Goal: Task Accomplishment & Management: Manage account settings

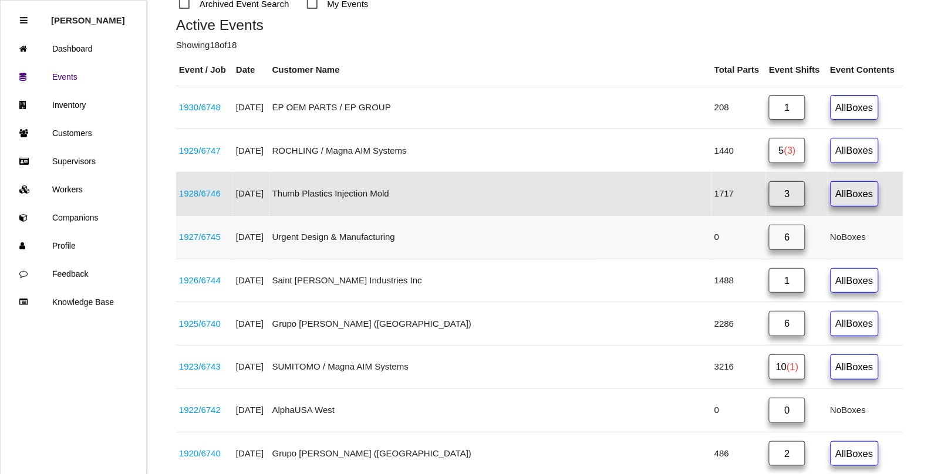
scroll to position [165, 0]
click at [769, 241] on link "6" at bounding box center [787, 236] width 36 height 25
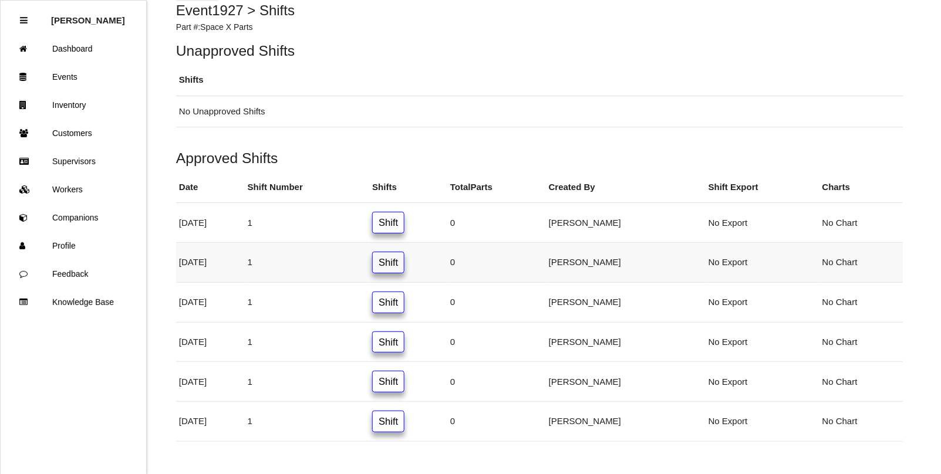
scroll to position [103, 0]
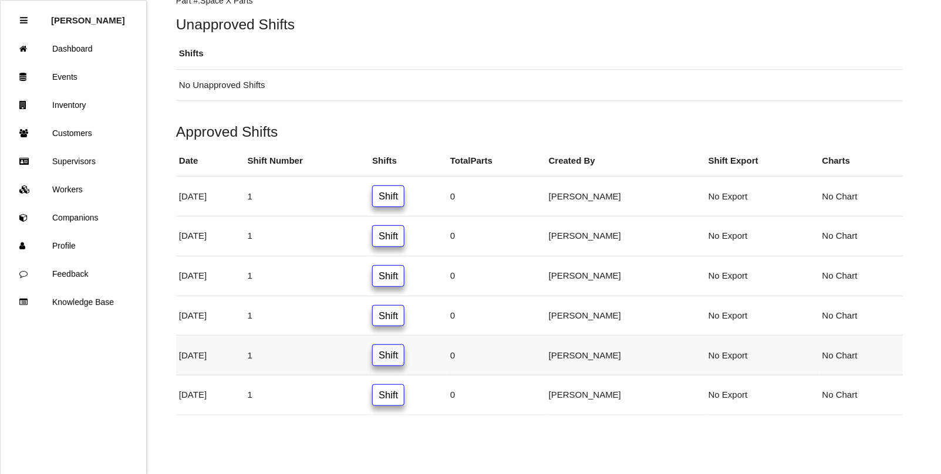
click at [404, 361] on link "Shift" at bounding box center [388, 355] width 32 height 22
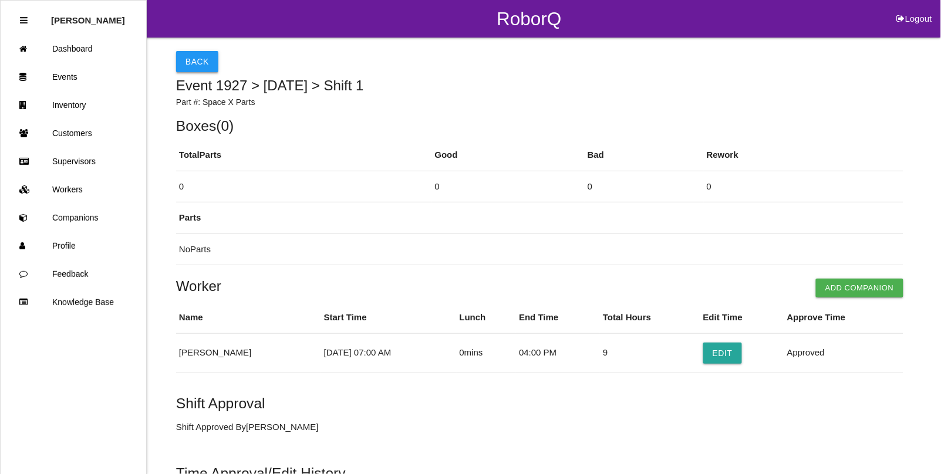
click at [194, 59] on button "Back" at bounding box center [197, 61] width 42 height 21
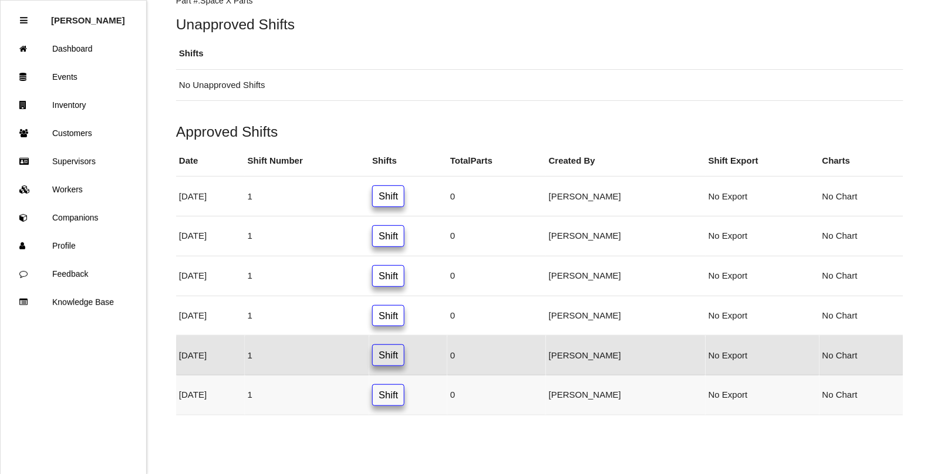
click at [404, 394] on link "Shift" at bounding box center [388, 395] width 32 height 22
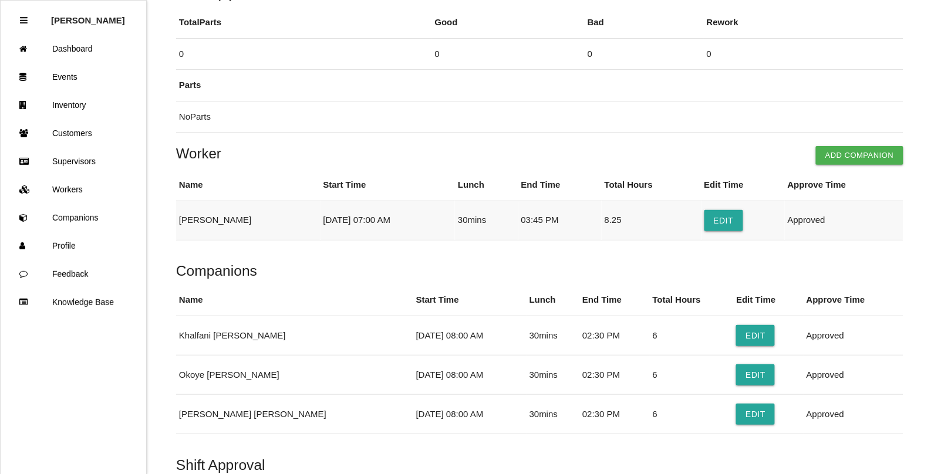
scroll to position [147, 0]
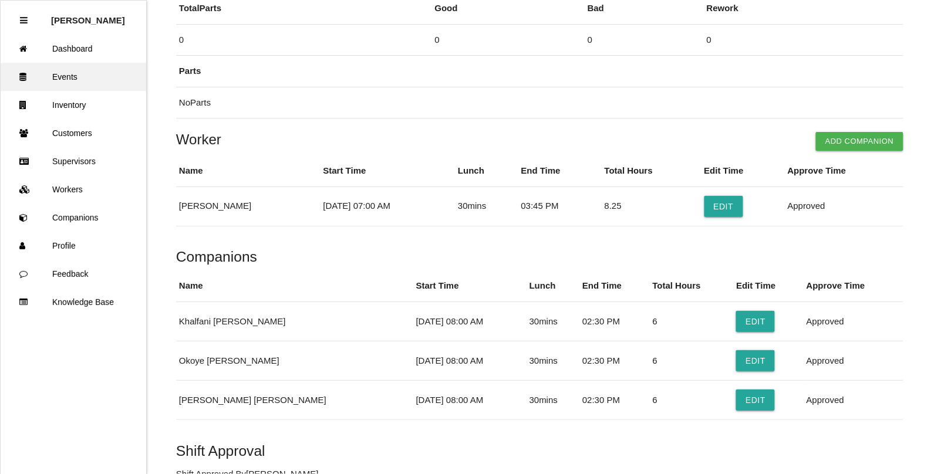
click at [60, 73] on link "Events" at bounding box center [74, 77] width 146 height 28
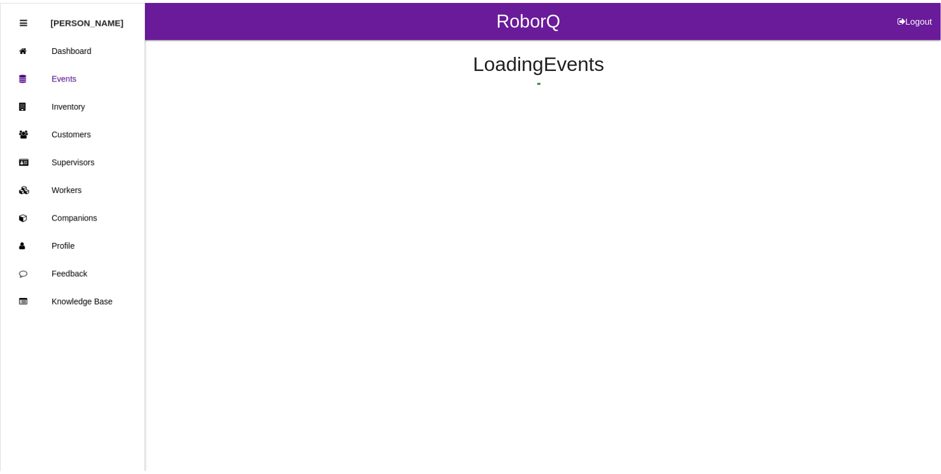
scroll to position [124, 0]
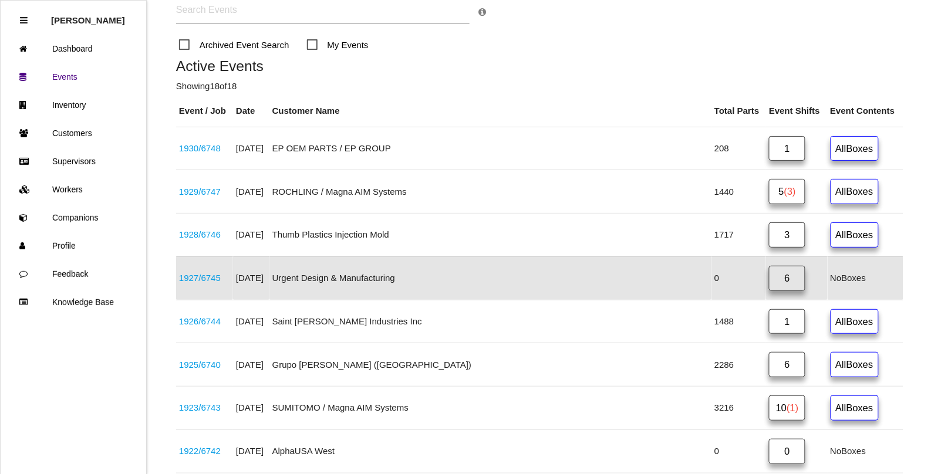
click at [769, 288] on link "6" at bounding box center [787, 278] width 36 height 25
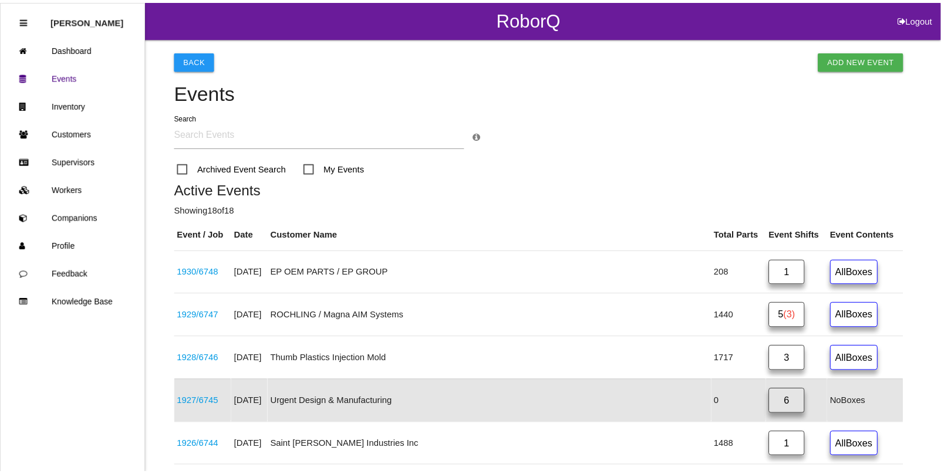
scroll to position [103, 0]
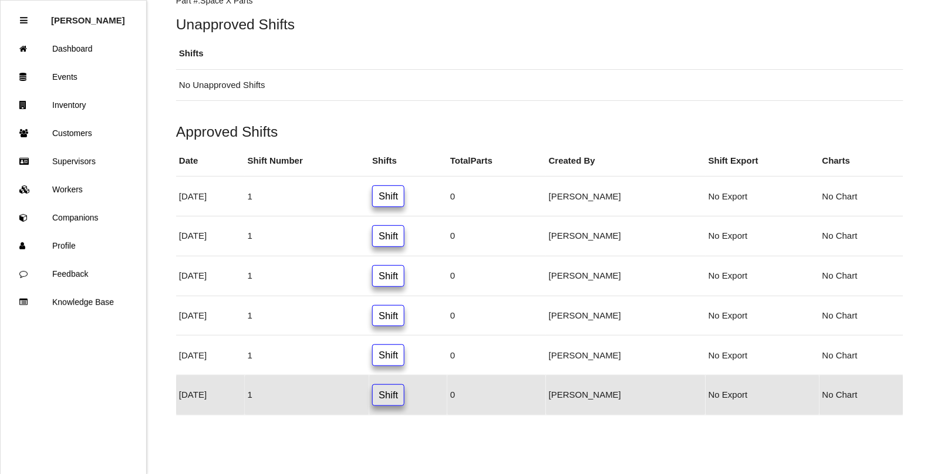
click at [404, 396] on link "Shift" at bounding box center [388, 395] width 32 height 22
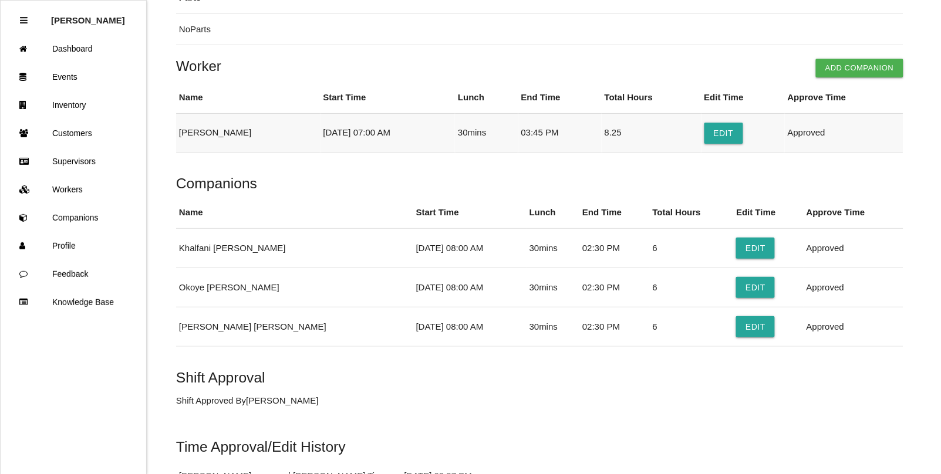
scroll to position [293, 0]
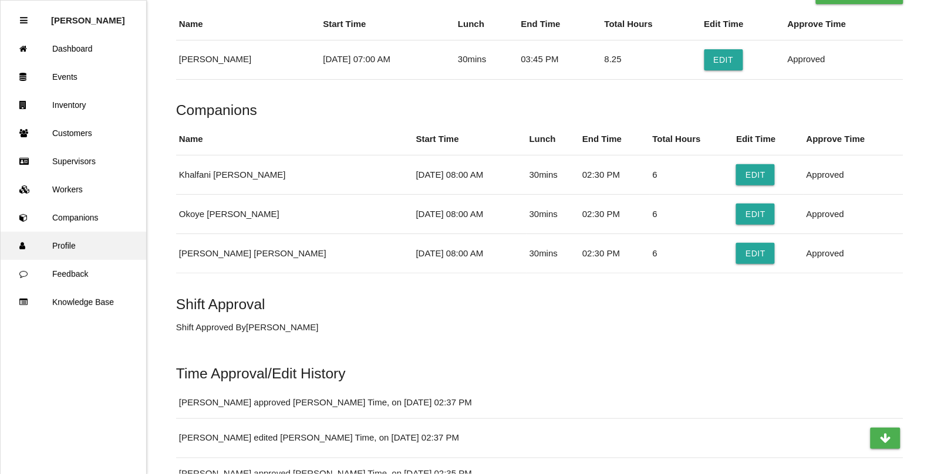
click at [63, 249] on link "Profile" at bounding box center [74, 246] width 146 height 28
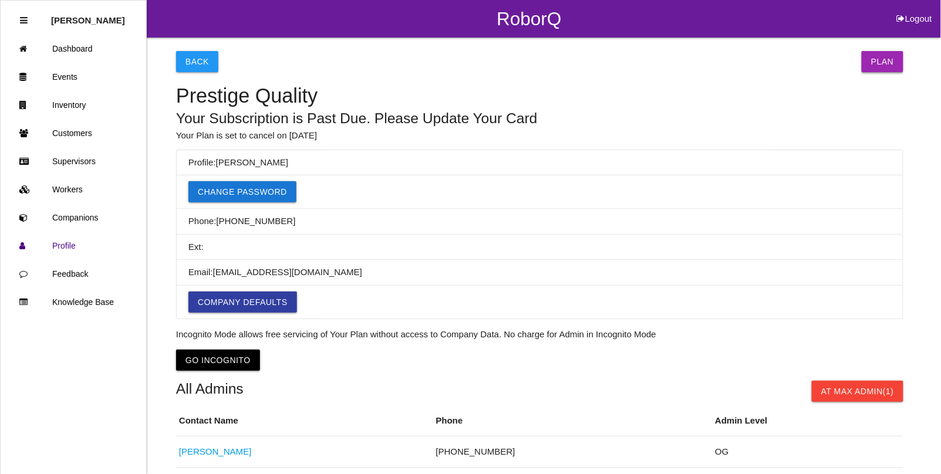
click at [902, 60] on link "Plan" at bounding box center [882, 61] width 42 height 21
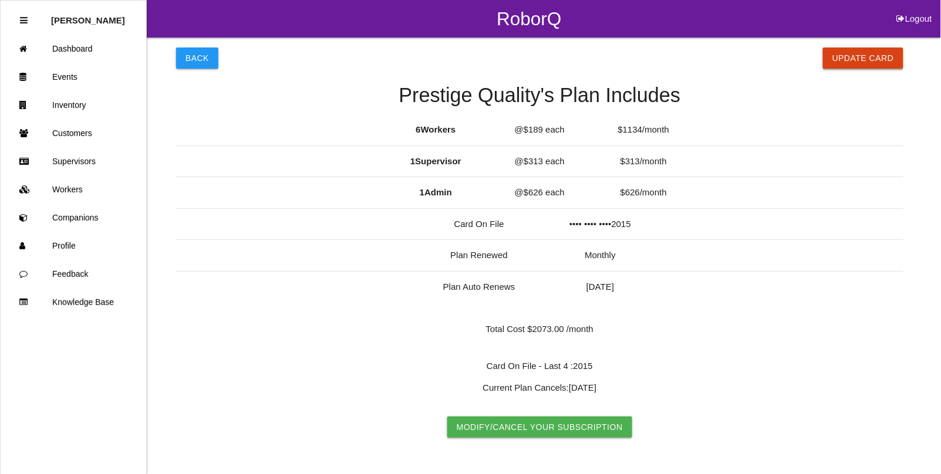
click at [864, 56] on button "Update Card" at bounding box center [863, 58] width 80 height 21
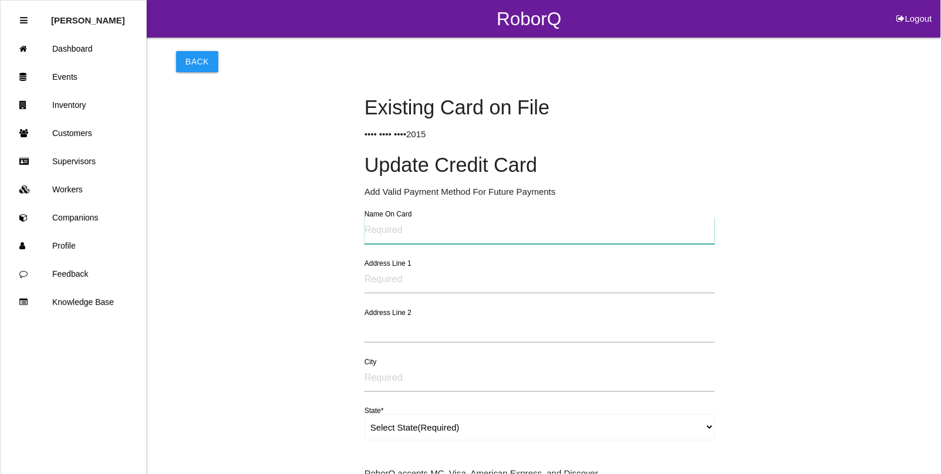
click at [414, 232] on input "text" at bounding box center [539, 230] width 350 height 27
click at [407, 231] on input "text" at bounding box center [539, 230] width 350 height 27
type input "PRESTIGE ENGINEERING"
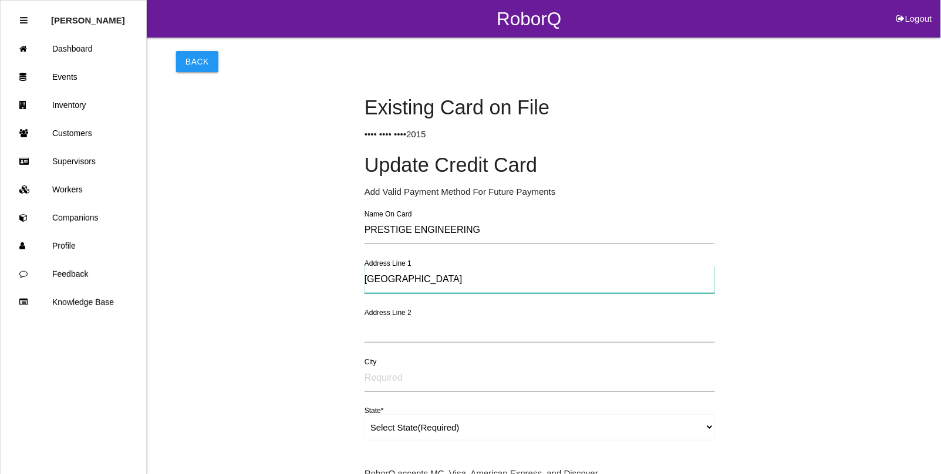
type input "[GEOGRAPHIC_DATA]"
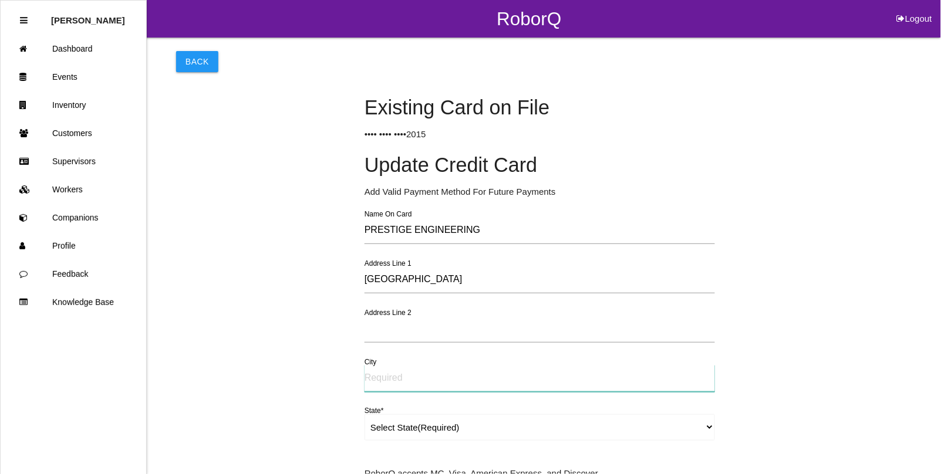
click at [403, 382] on input "text" at bounding box center [539, 378] width 350 height 27
type input "Clinton Twp"
click at [415, 424] on select "Select State(Required) [US_STATE] [US_STATE] [US_STATE] [US_STATE] [US_STATE] […" at bounding box center [539, 427] width 350 height 26
select select "[US_STATE]"
click at [364, 414] on select "Select State(Required) [US_STATE] [US_STATE] [US_STATE] [US_STATE] [US_STATE] […" at bounding box center [539, 427] width 350 height 26
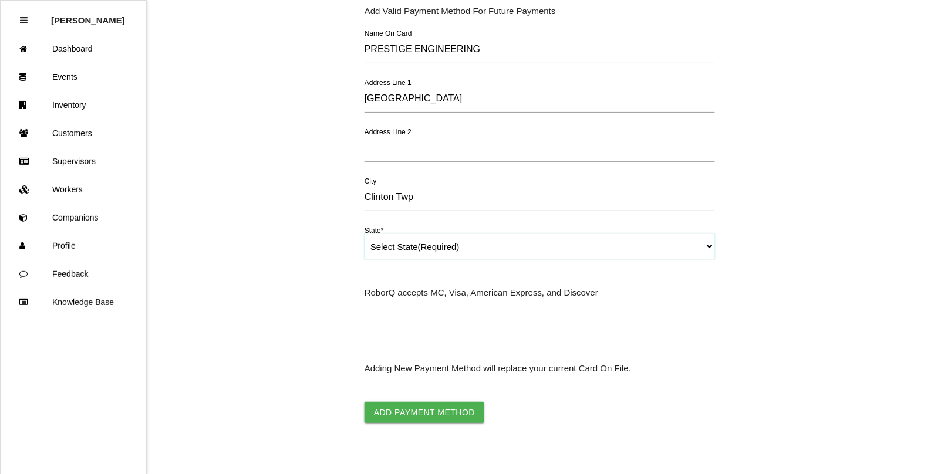
scroll to position [197, 0]
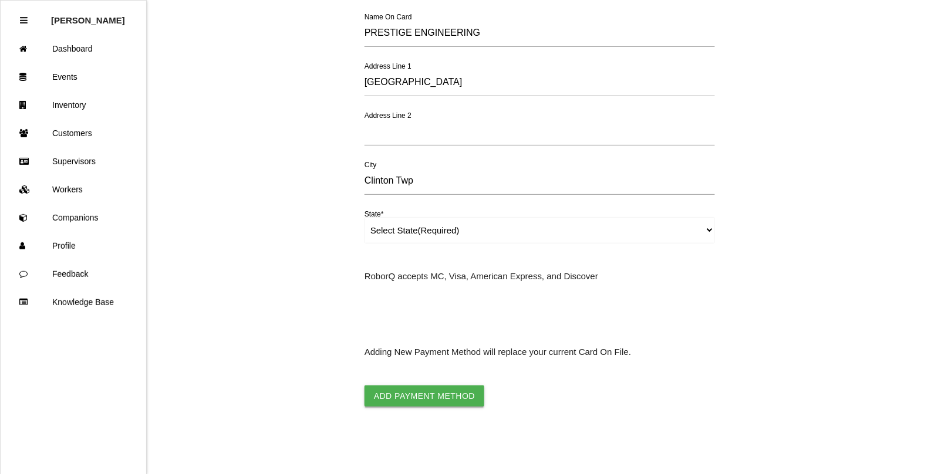
click at [441, 389] on button "Add Payment Method" at bounding box center [424, 396] width 120 height 21
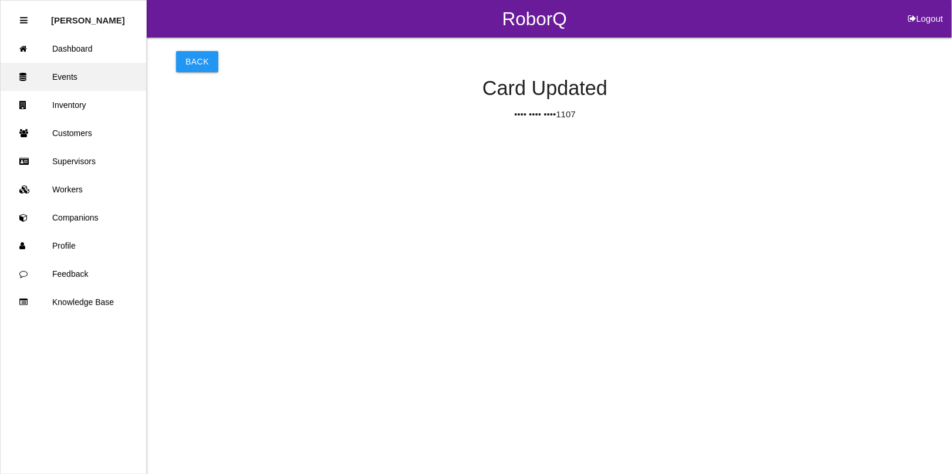
click at [75, 76] on link "Events" at bounding box center [74, 77] width 146 height 28
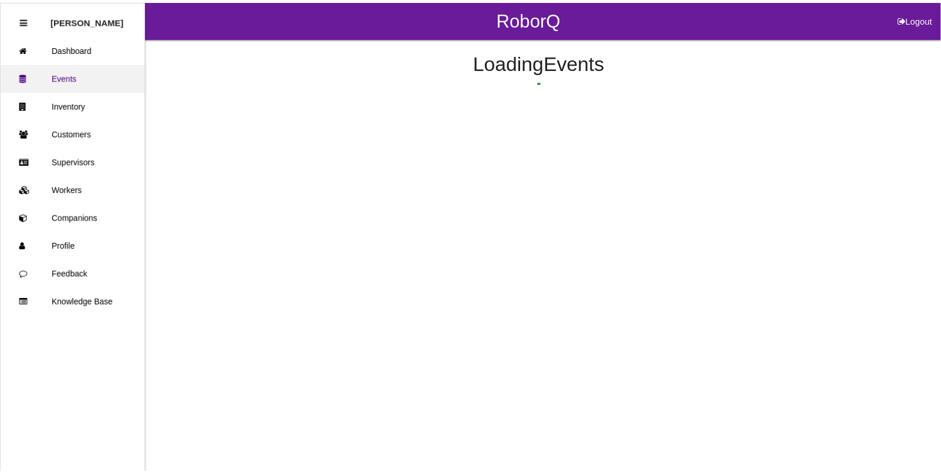
scroll to position [124, 0]
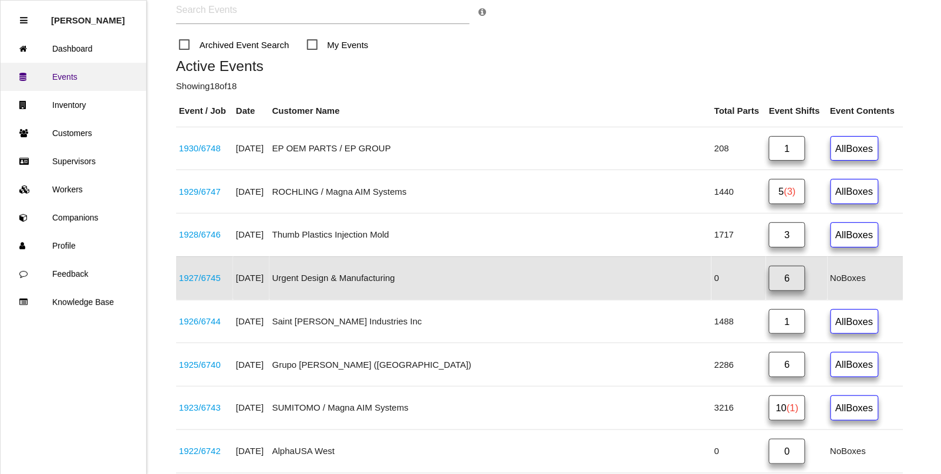
click at [78, 77] on link "Events" at bounding box center [74, 77] width 146 height 28
